Goal: Task Accomplishment & Management: Complete application form

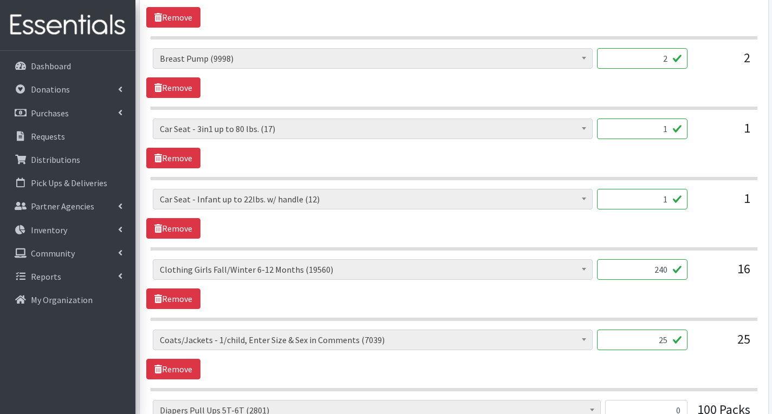
scroll to position [39, 0]
type input "2"
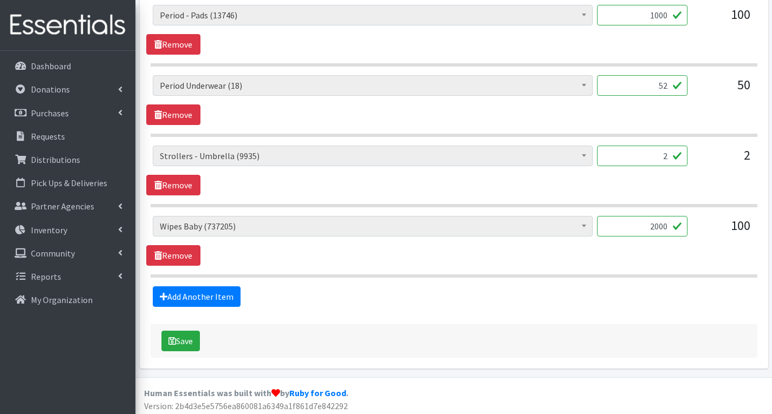
scroll to position [2003, 0]
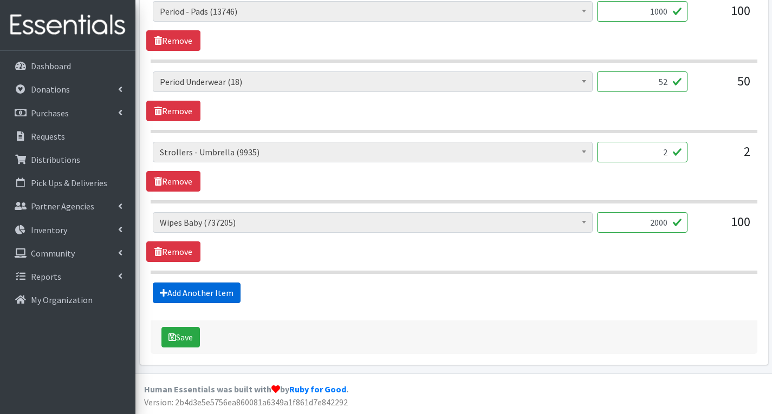
type input "480"
click at [206, 296] on link "Add Another Item" at bounding box center [197, 293] width 88 height 21
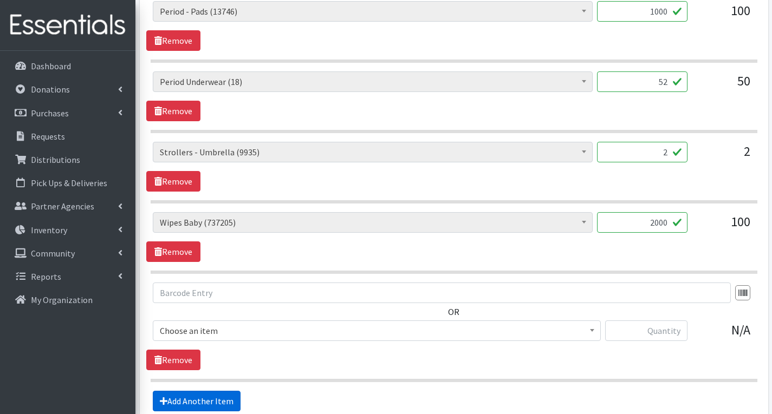
scroll to position [2111, 0]
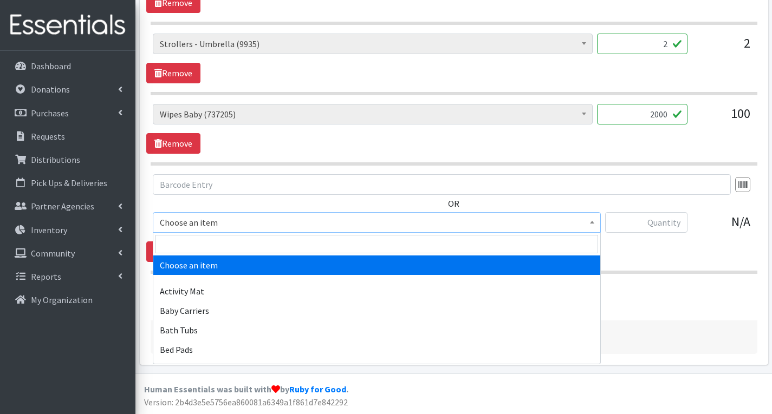
click at [238, 226] on span "Choose an item" at bounding box center [377, 222] width 434 height 15
click at [219, 244] on input "search" at bounding box center [377, 244] width 443 height 18
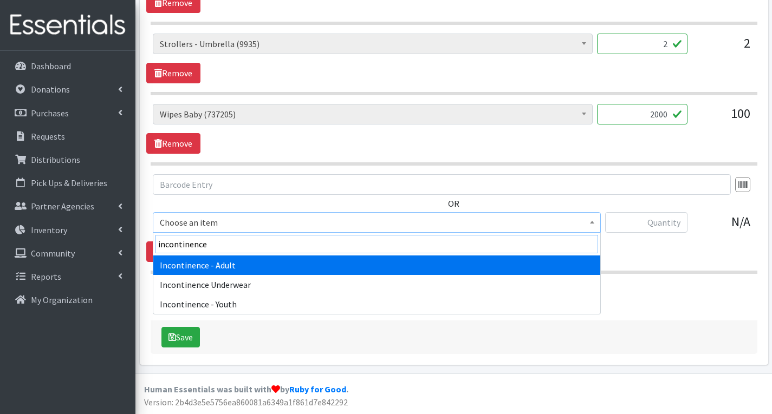
type input "incontinence"
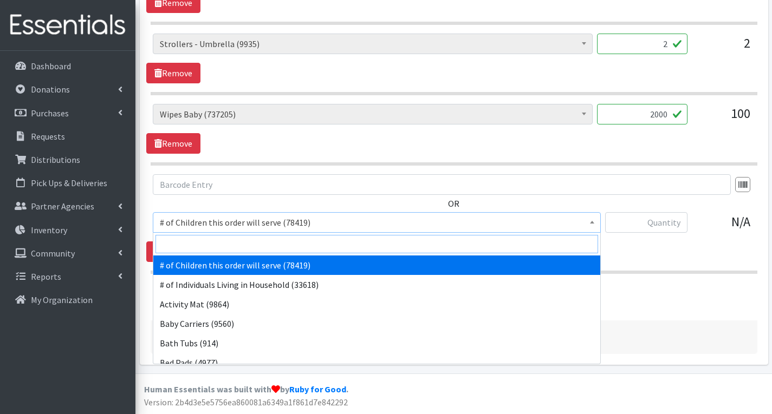
click at [205, 246] on input "search" at bounding box center [377, 244] width 443 height 18
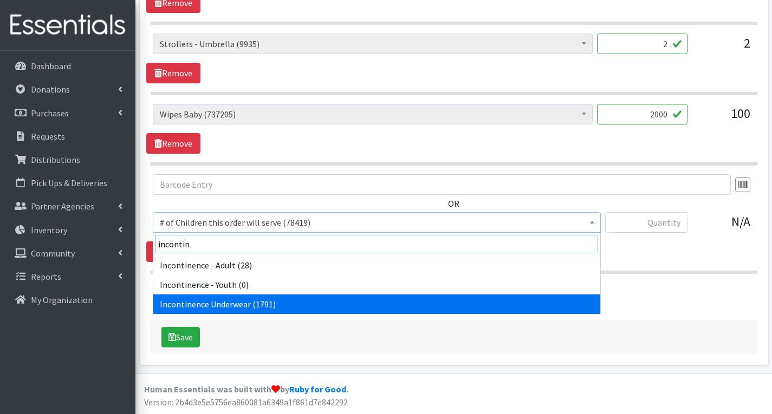
type input "incontin"
select select "14372"
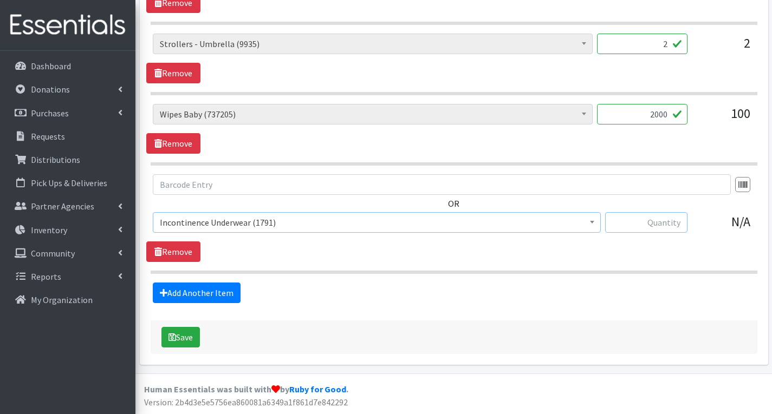
click at [637, 222] on input "text" at bounding box center [646, 222] width 82 height 21
type input "5"
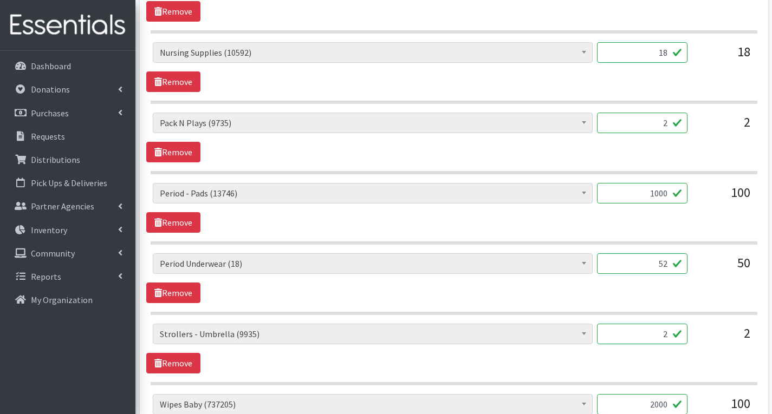
scroll to position [1841, 0]
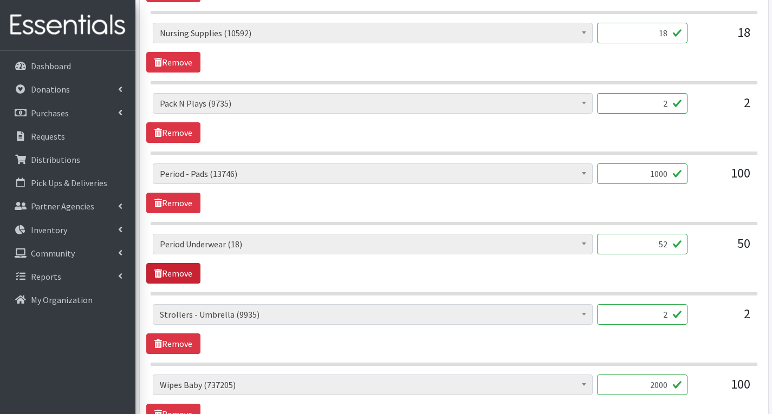
type input "52"
click at [172, 269] on link "Remove" at bounding box center [173, 273] width 54 height 21
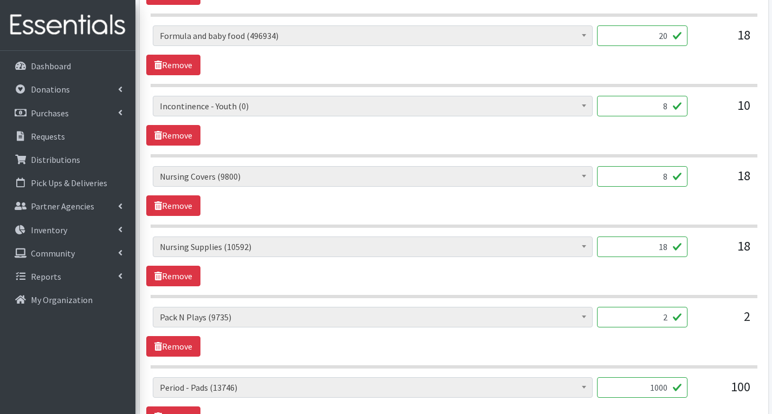
scroll to position [1608, 0]
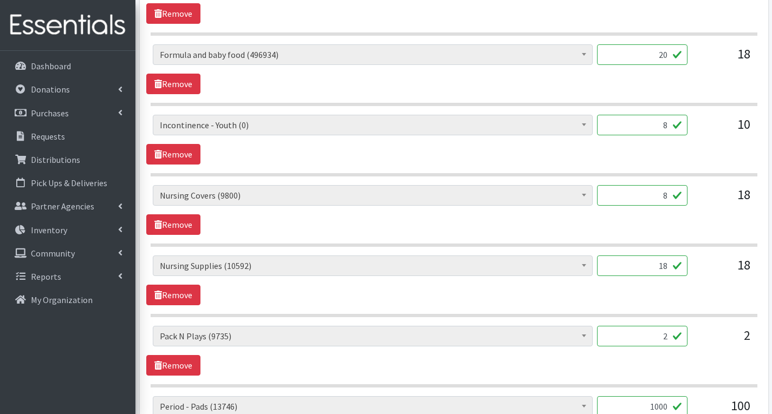
click at [667, 268] on input "18" at bounding box center [642, 266] width 90 height 21
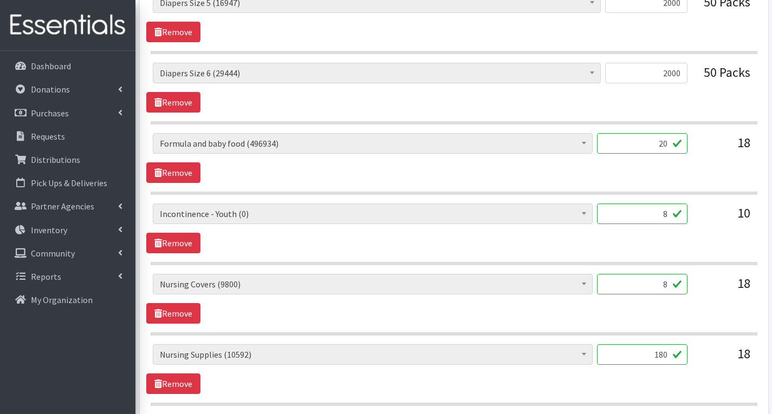
scroll to position [1499, 0]
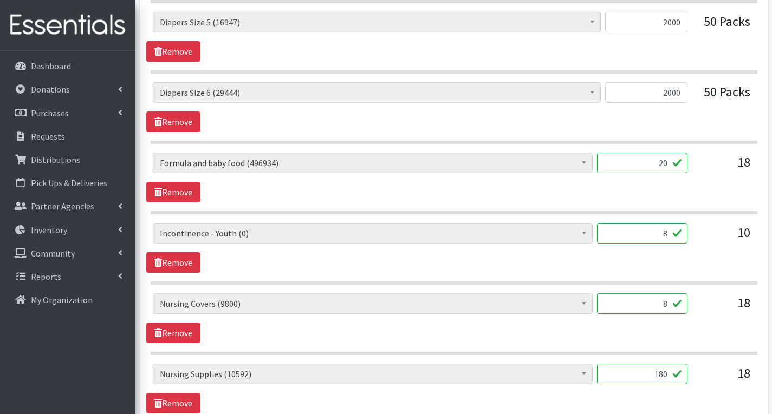
type input "180"
click at [667, 235] on input "8" at bounding box center [642, 233] width 90 height 21
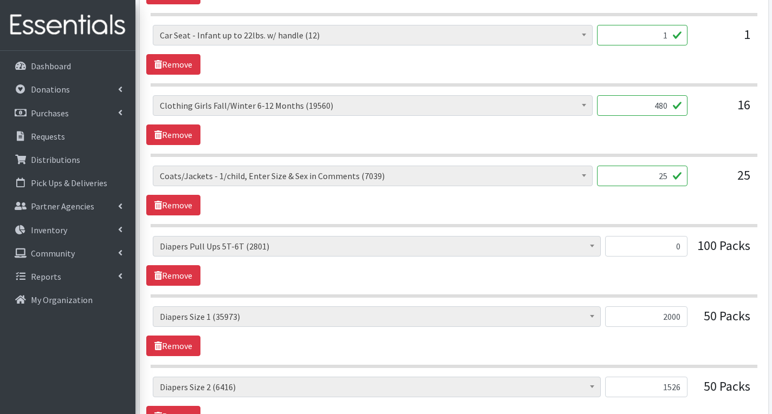
scroll to position [903, 0]
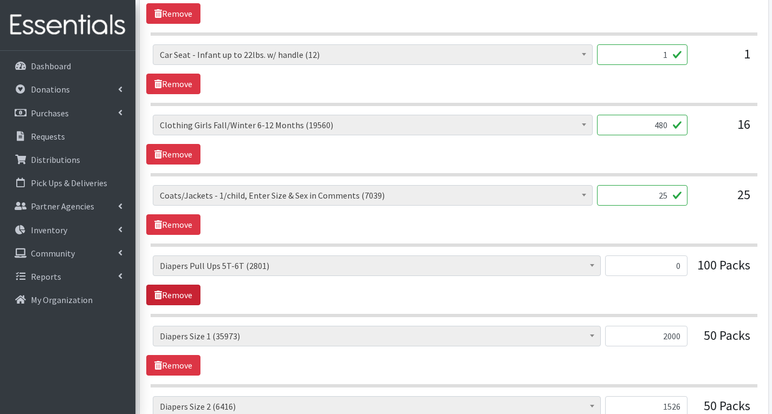
click at [177, 294] on link "Remove" at bounding box center [173, 295] width 54 height 21
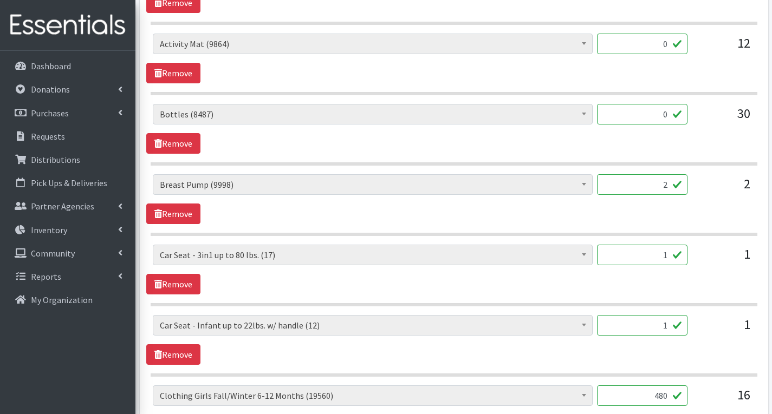
scroll to position [578, 0]
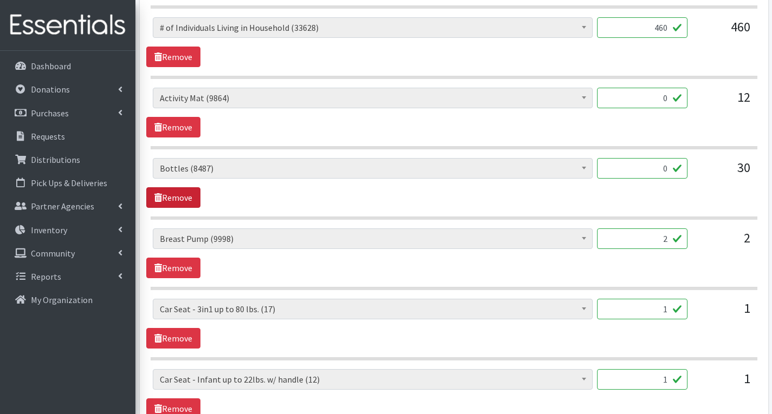
click at [189, 198] on link "Remove" at bounding box center [173, 197] width 54 height 21
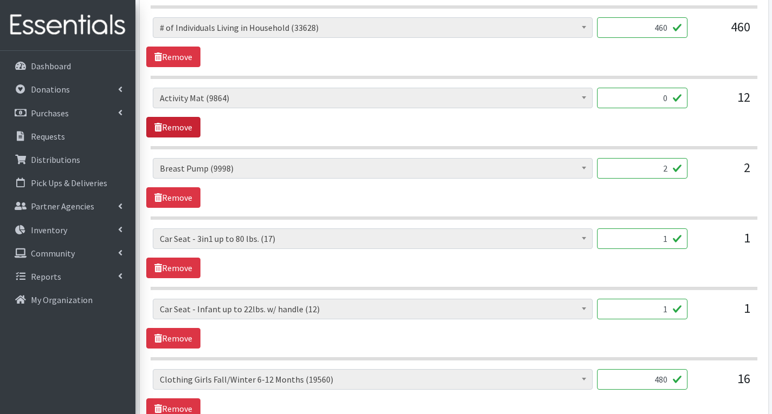
click at [183, 131] on link "Remove" at bounding box center [173, 127] width 54 height 21
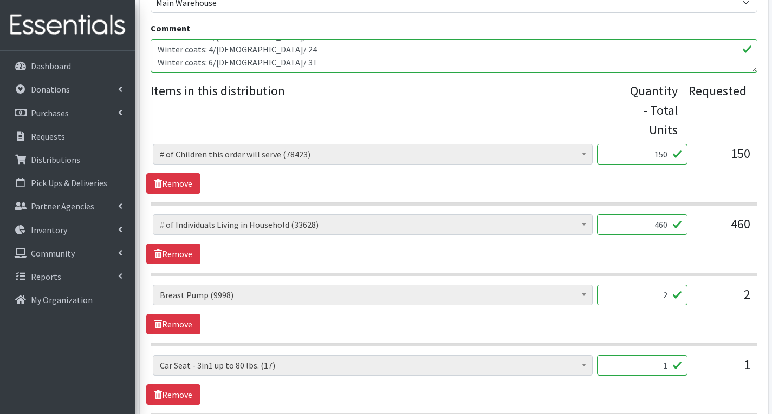
scroll to position [361, 0]
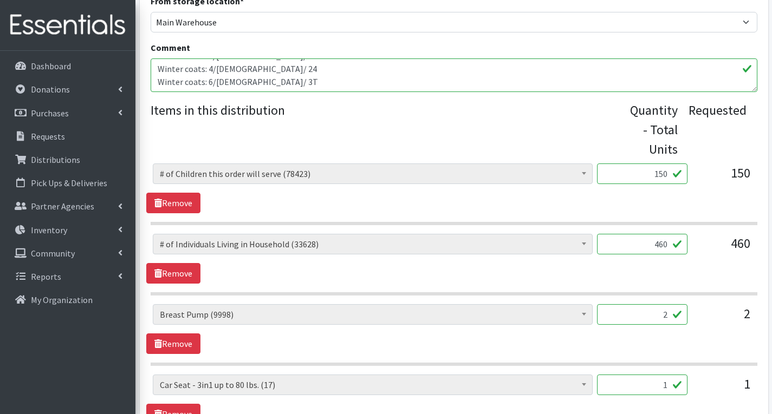
click at [273, 77] on textarea "Winter coats: 6/[DEMOGRAPHIC_DATA]/6 to 12 Winter coats: 4/[DEMOGRAPHIC_DATA]/ …" at bounding box center [454, 76] width 607 height 34
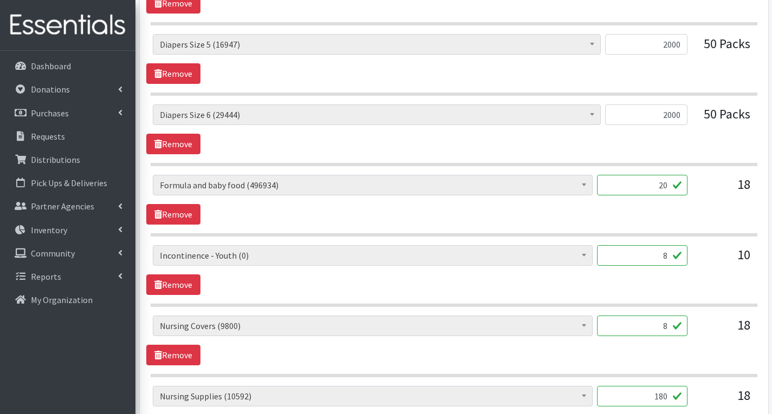
scroll to position [1282, 0]
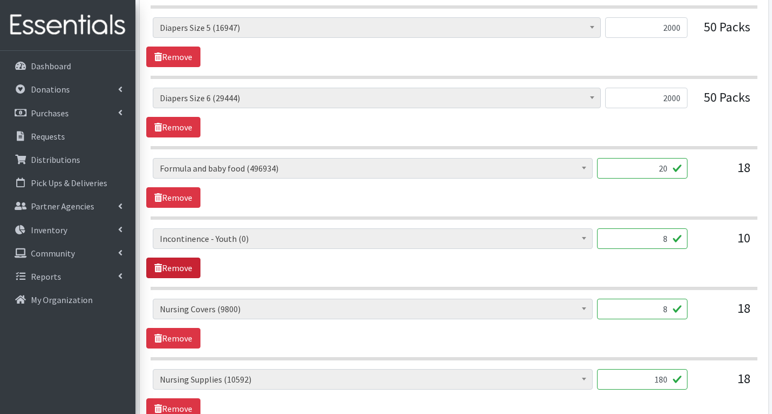
click at [190, 270] on link "Remove" at bounding box center [173, 268] width 54 height 21
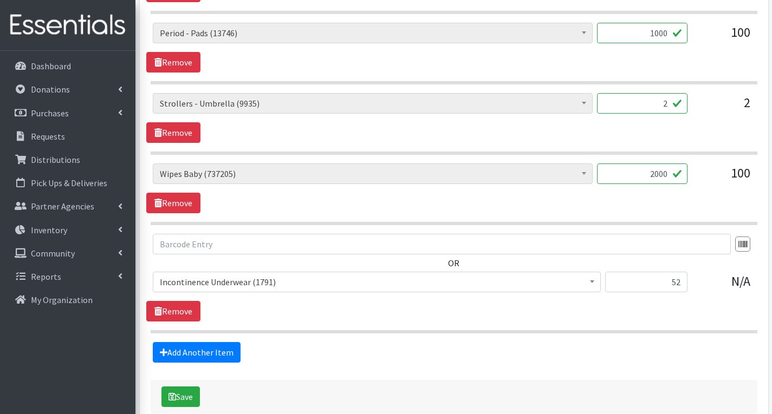
scroll to position [1716, 0]
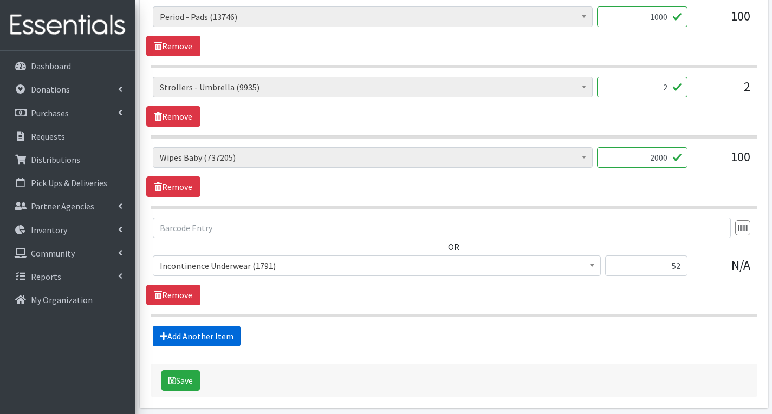
click at [206, 335] on link "Add Another Item" at bounding box center [197, 336] width 88 height 21
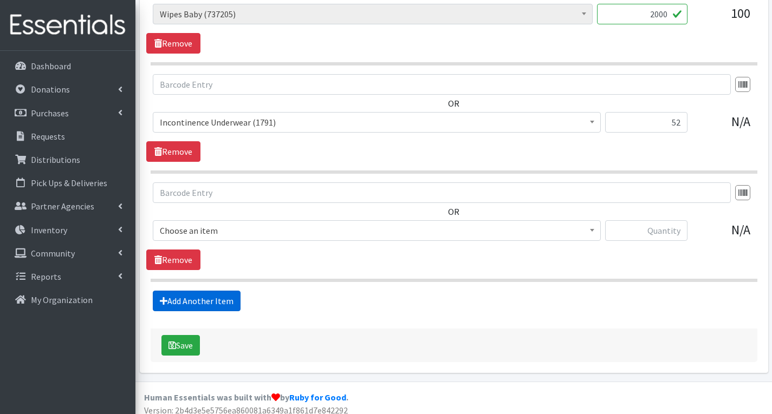
scroll to position [1868, 0]
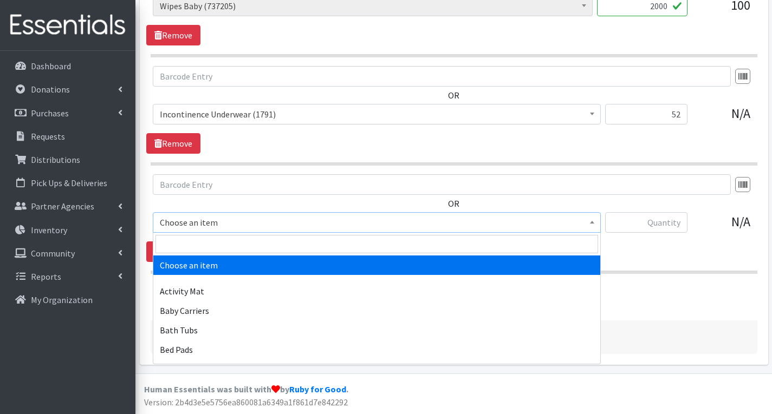
click at [221, 225] on span "Choose an item" at bounding box center [377, 222] width 434 height 15
click at [192, 245] on input "search" at bounding box center [377, 244] width 443 height 18
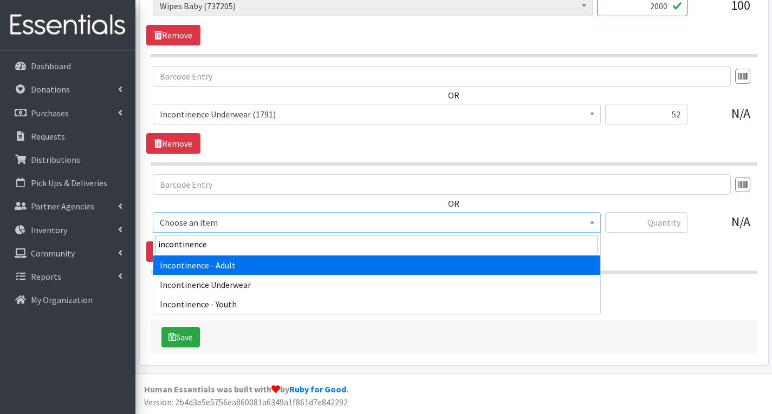
type input "incontinence"
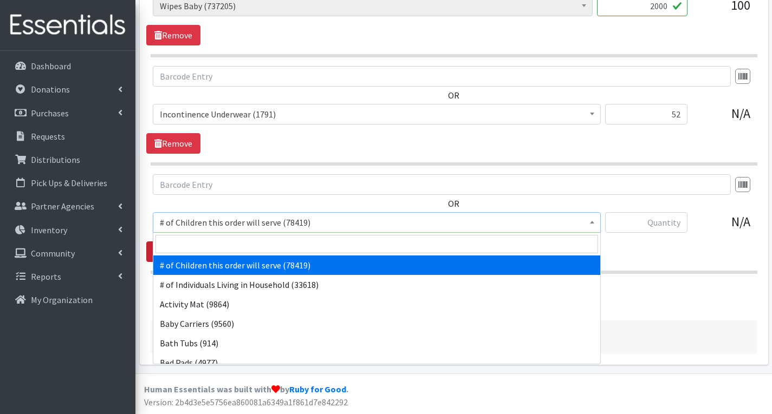
click at [148, 254] on link "Remove" at bounding box center [173, 252] width 54 height 21
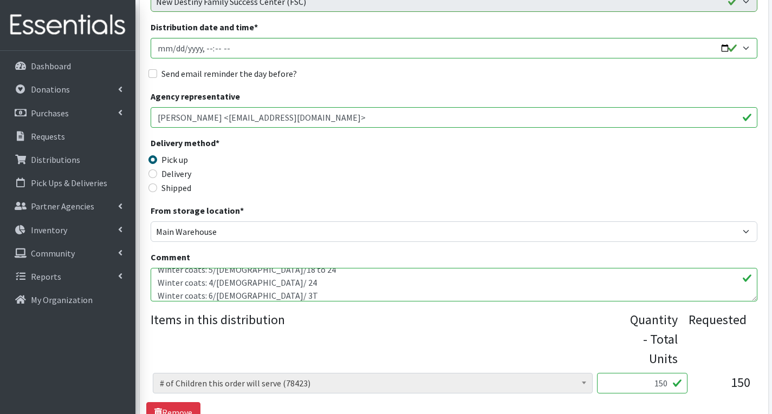
scroll to position [217, 0]
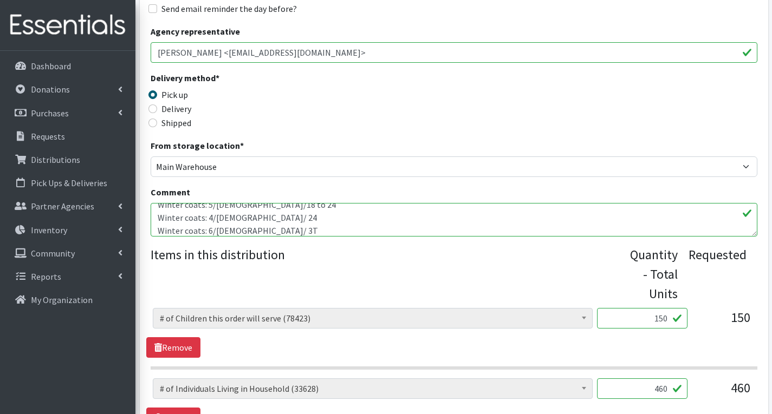
click at [278, 225] on textarea "Winter coats: 6/[DEMOGRAPHIC_DATA]/6 to 12 Winter coats: 4/[DEMOGRAPHIC_DATA]/ …" at bounding box center [454, 220] width 607 height 34
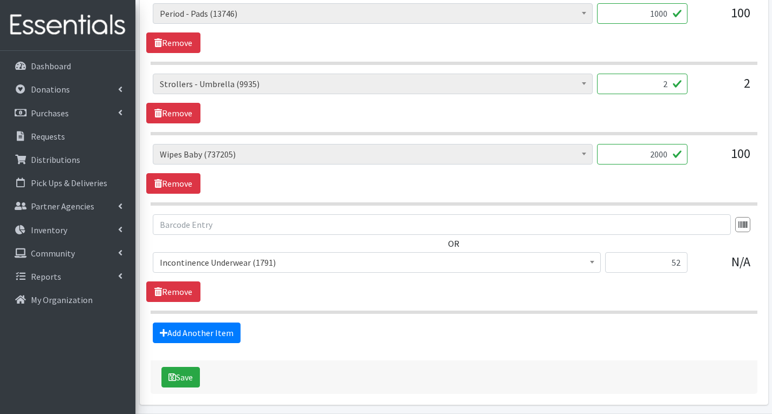
scroll to position [1759, 0]
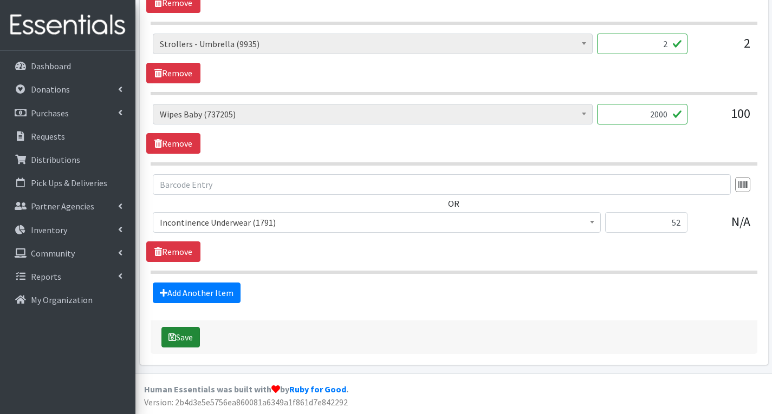
type textarea "Winter coats: 6/[DEMOGRAPHIC_DATA]/6 to 12 Winter coats: 4/[DEMOGRAPHIC_DATA]/ …"
click at [176, 341] on icon "submit" at bounding box center [173, 337] width 8 height 9
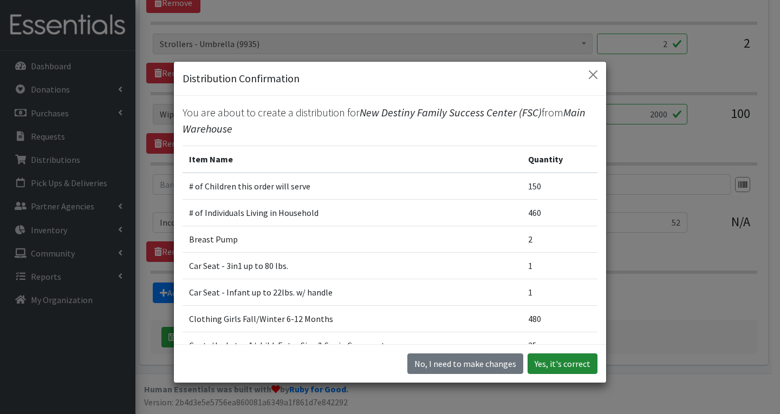
click at [564, 363] on button "Yes, it's correct" at bounding box center [563, 364] width 70 height 21
